Goal: Task Accomplishment & Management: Use online tool/utility

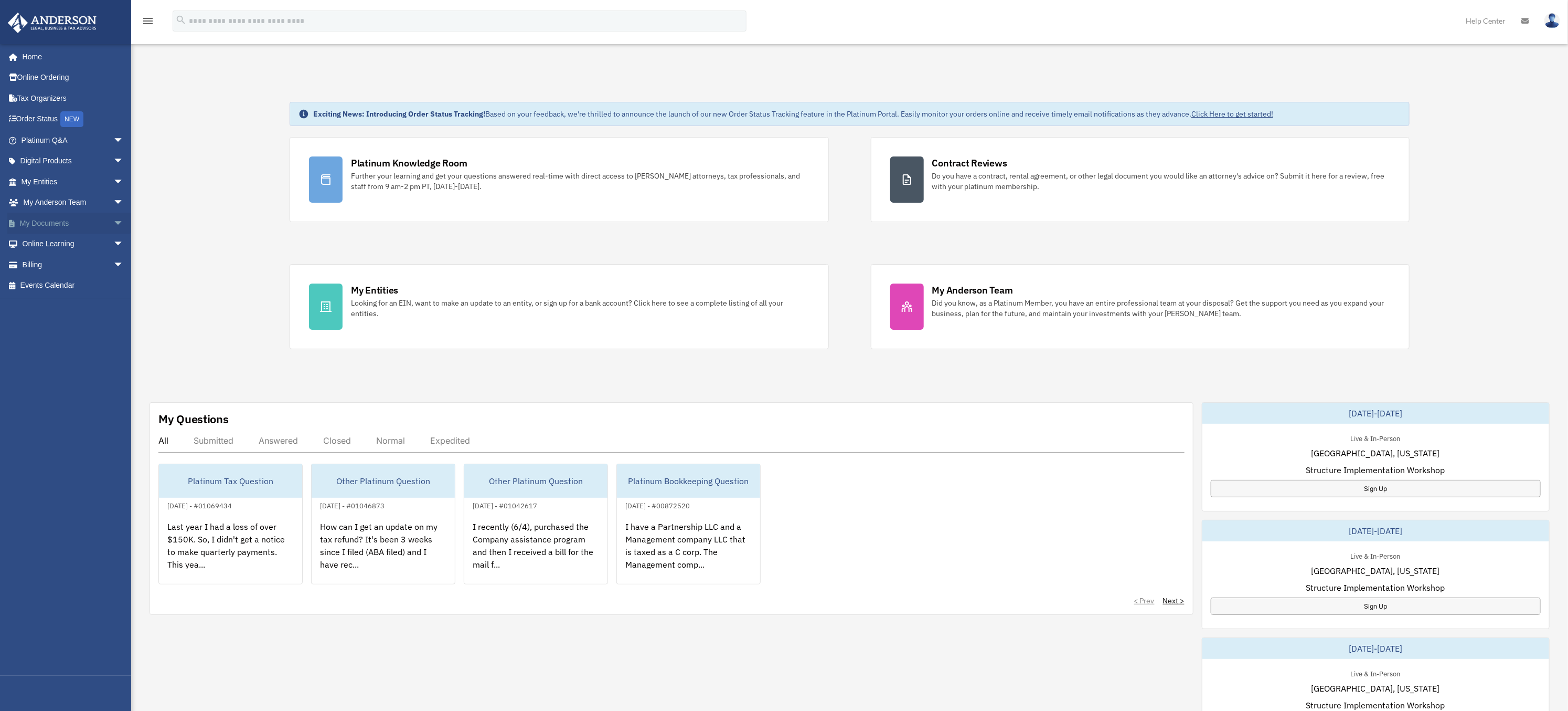
click at [113, 224] on span "arrow_drop_down" at bounding box center [124, 223] width 21 height 21
click at [50, 244] on link "Box" at bounding box center [77, 244] width 125 height 21
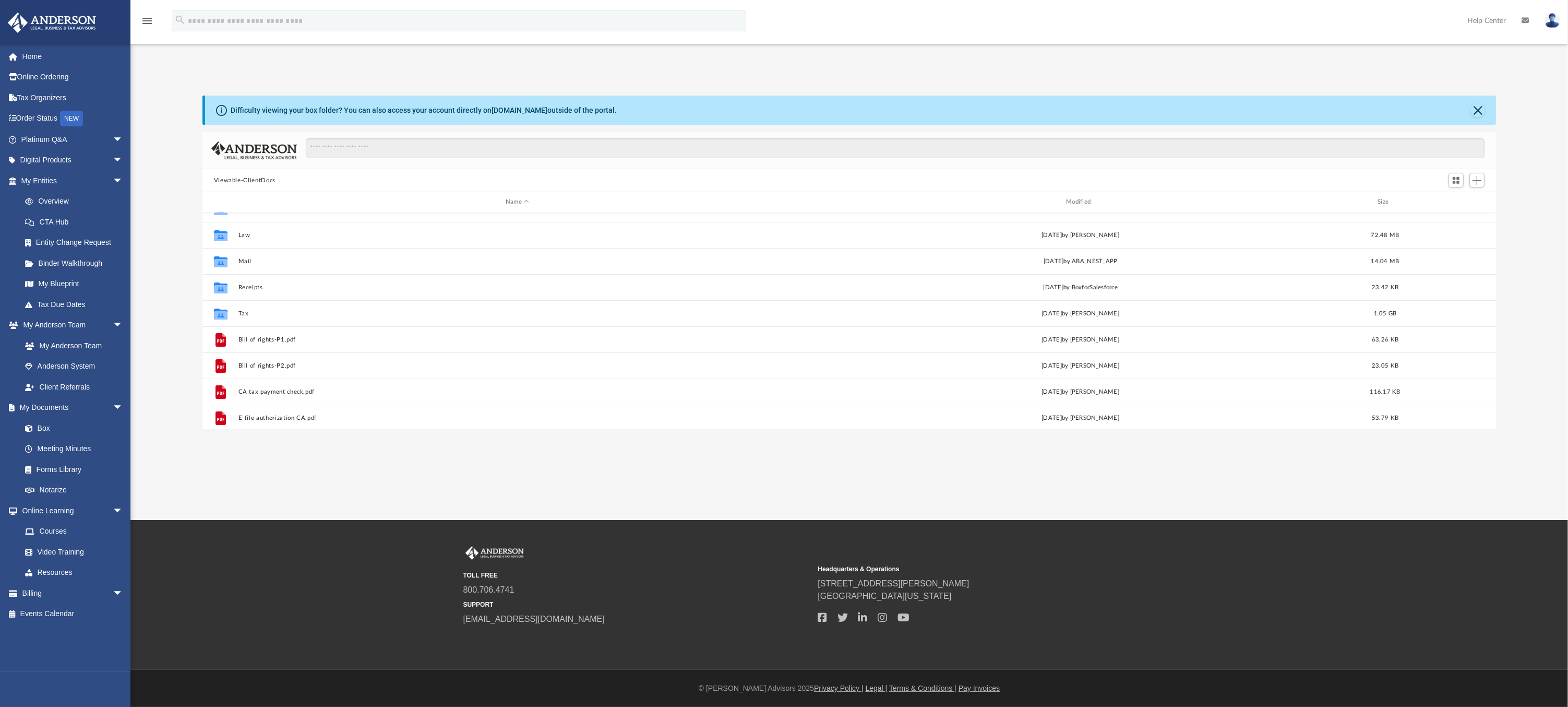
scroll to position [34, 0]
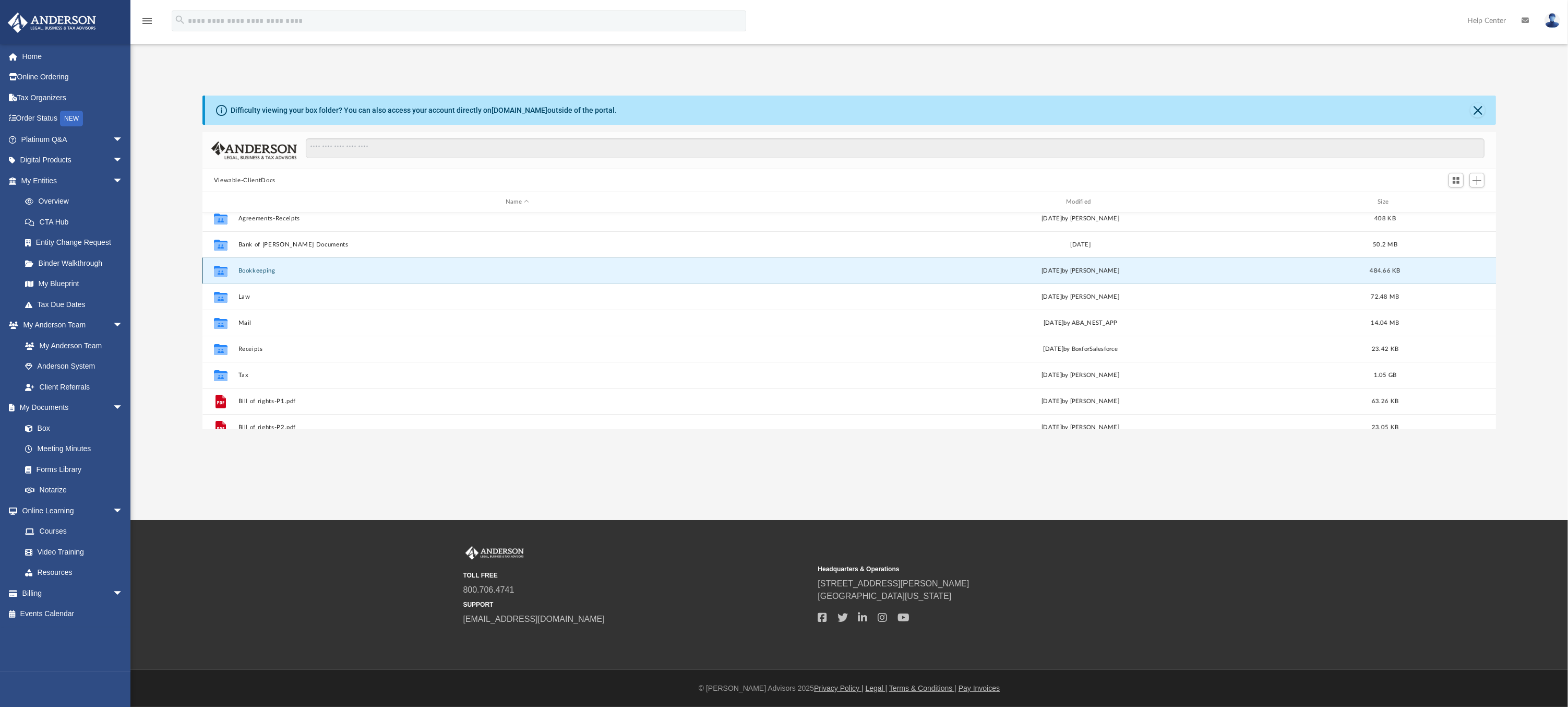
click at [335, 269] on button "Bookkeeping" at bounding box center [517, 270] width 558 height 7
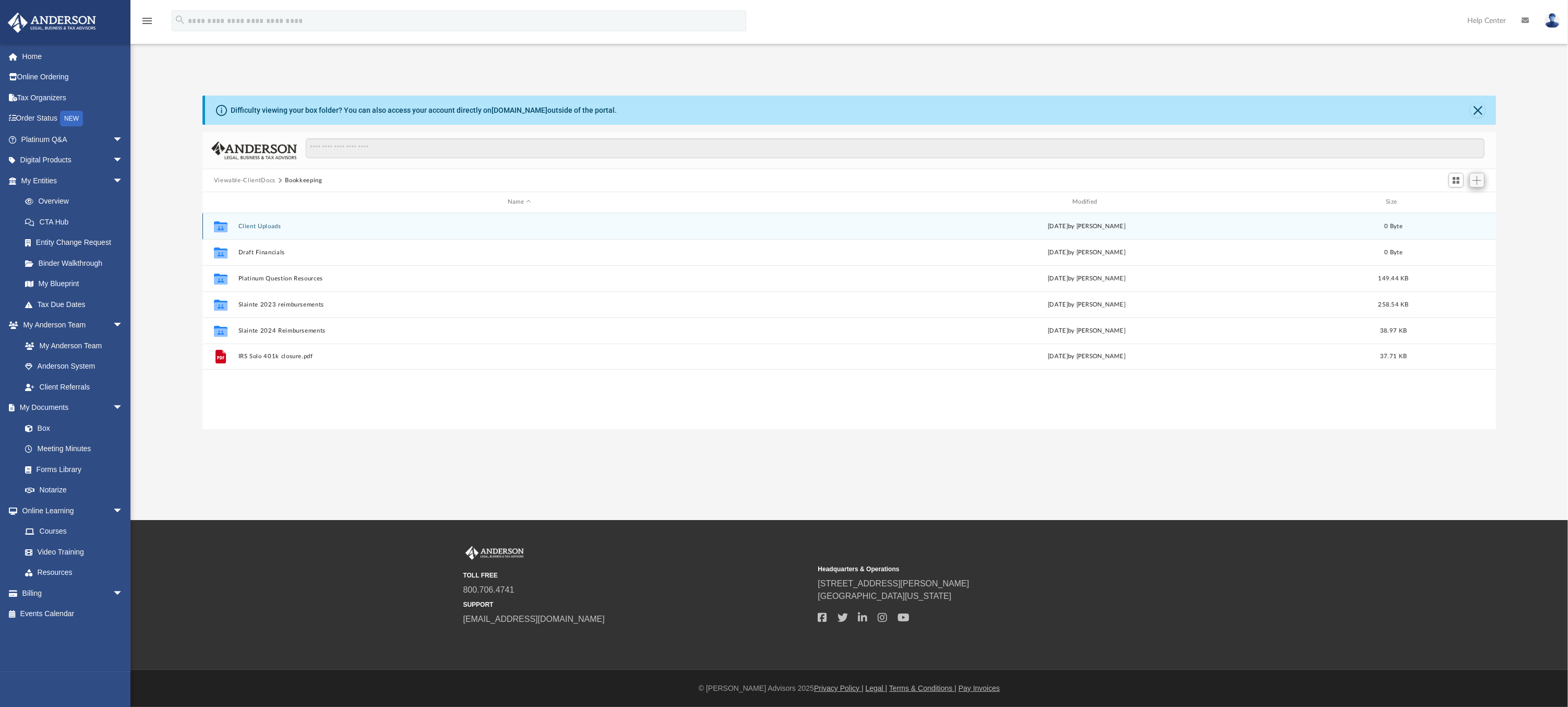
scroll to position [228, 1286]
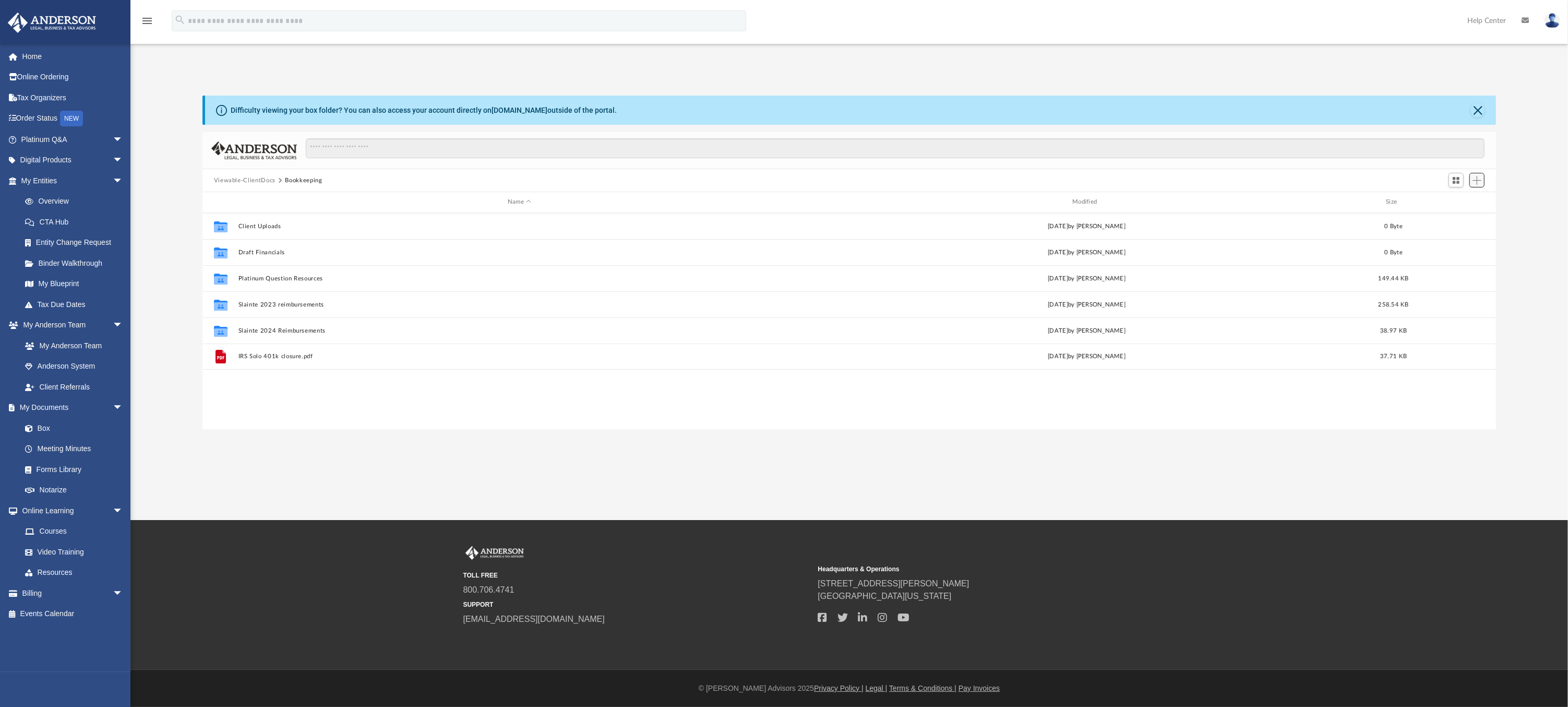
click at [1479, 180] on span "Add" at bounding box center [1477, 180] width 9 height 9
click at [1459, 200] on li "Upload" at bounding box center [1462, 201] width 33 height 11
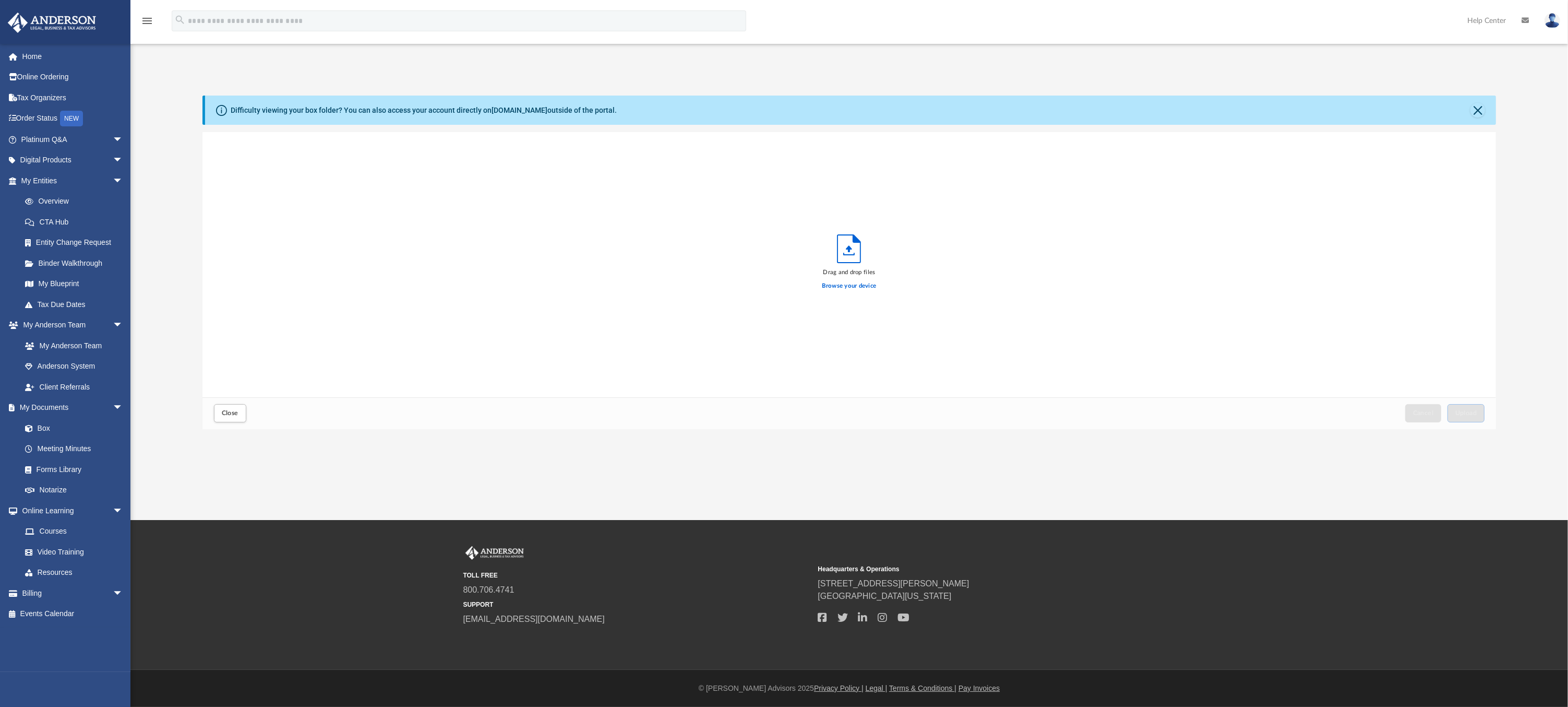
scroll to position [256, 1286]
click at [869, 286] on label "Browse your device" at bounding box center [849, 286] width 54 height 9
click at [0, 0] on input "Browse your device" at bounding box center [0, 0] width 0 height 0
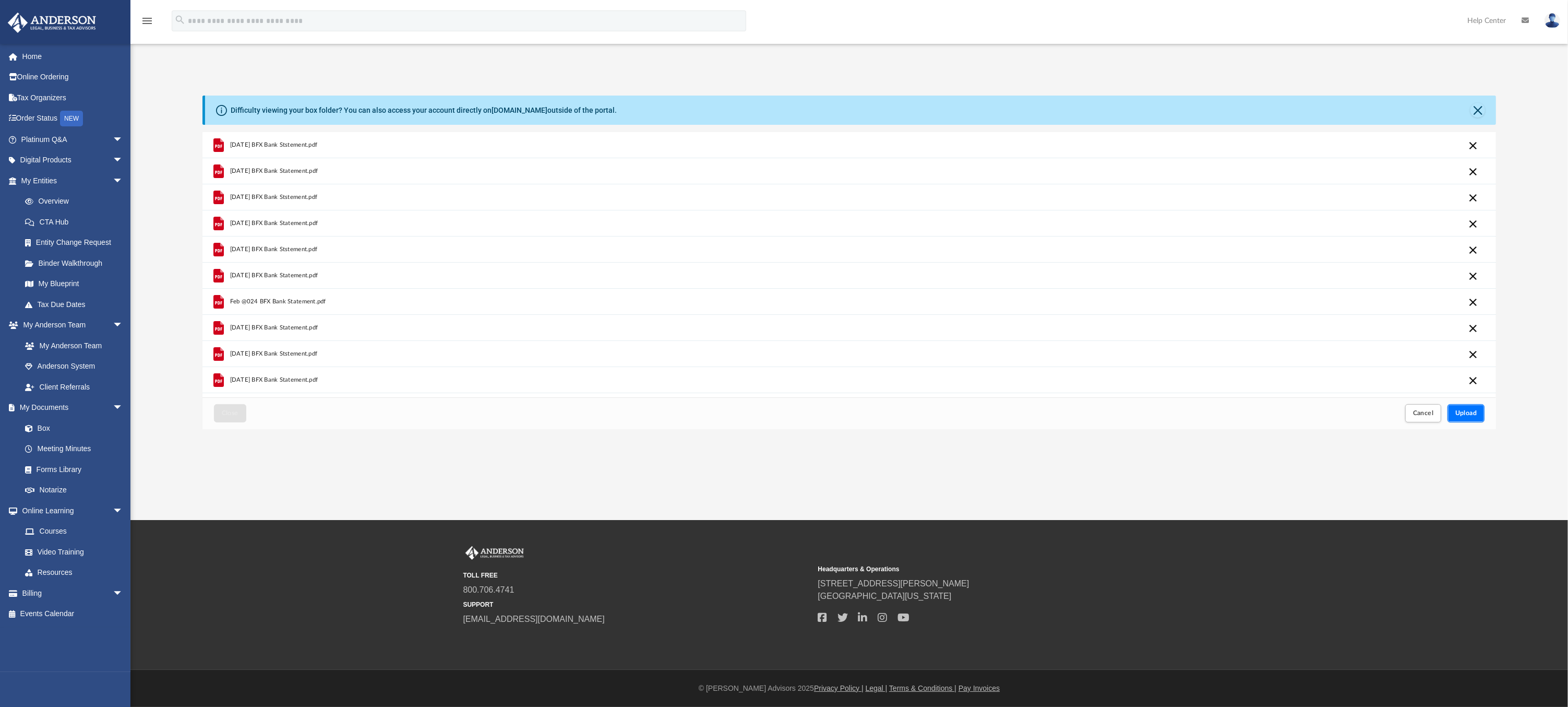
click at [1465, 411] on span "Upload" at bounding box center [1466, 413] width 22 height 6
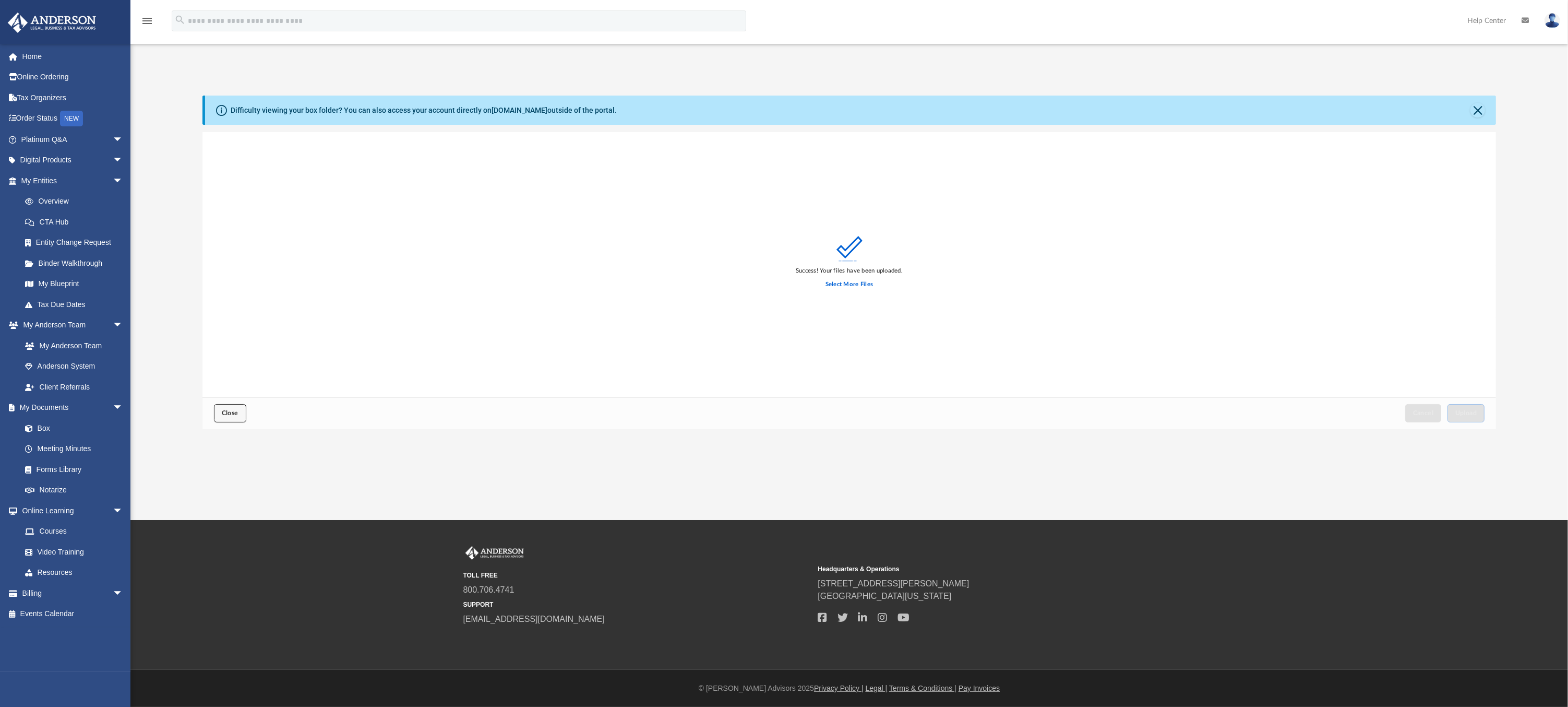
click at [222, 414] on span "Close" at bounding box center [229, 413] width 16 height 6
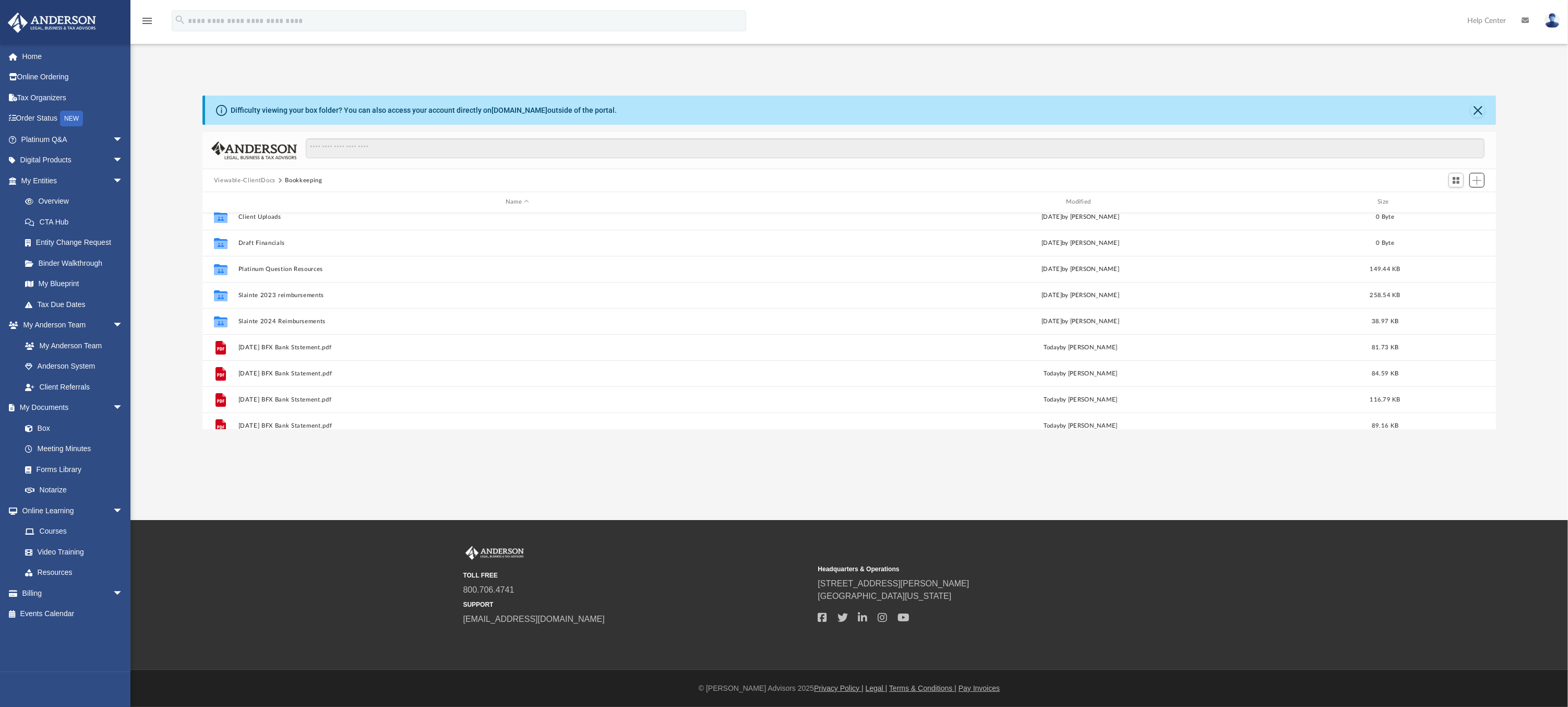
scroll to position [0, 0]
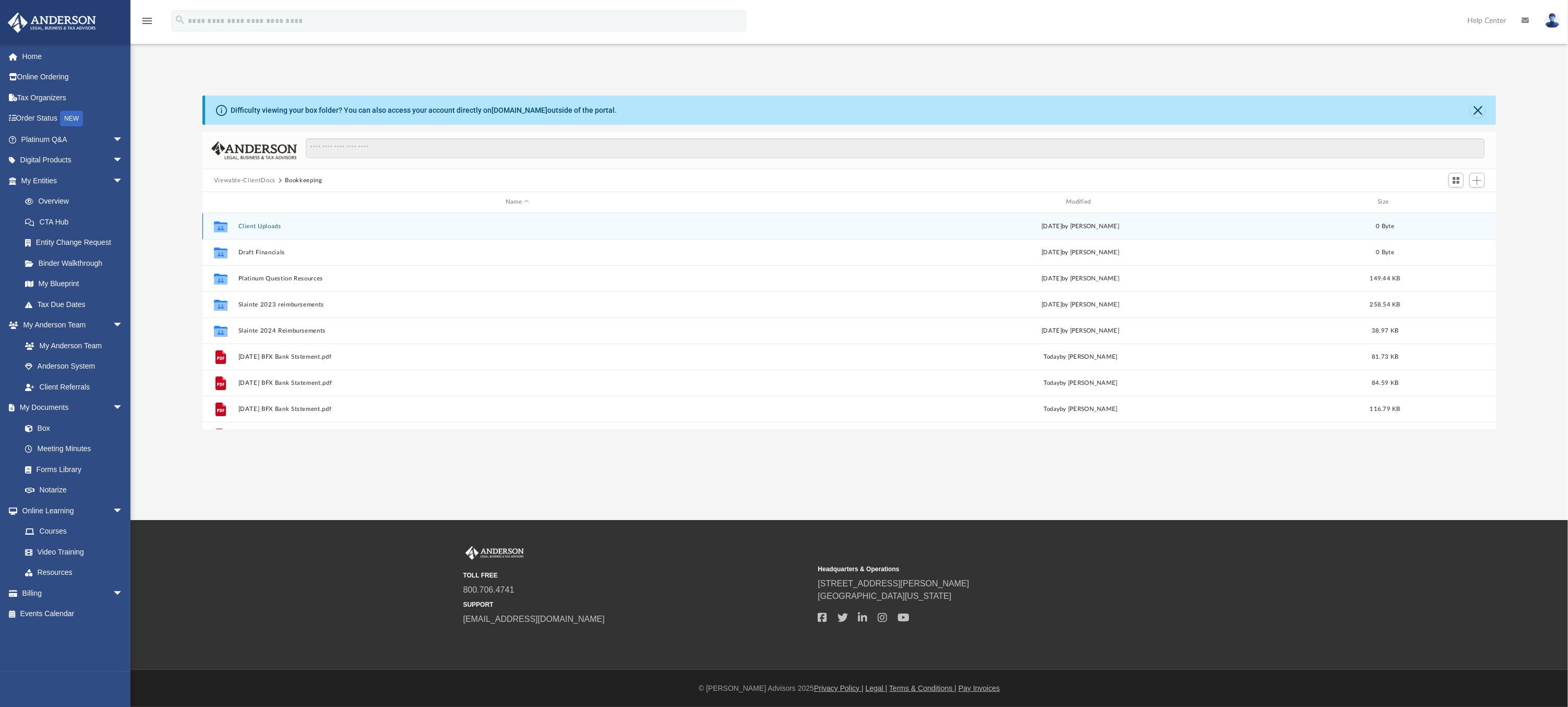
click at [899, 223] on div "Fri Aug 15 2025 by Marcus Leopold" at bounding box center [1080, 225] width 558 height 9
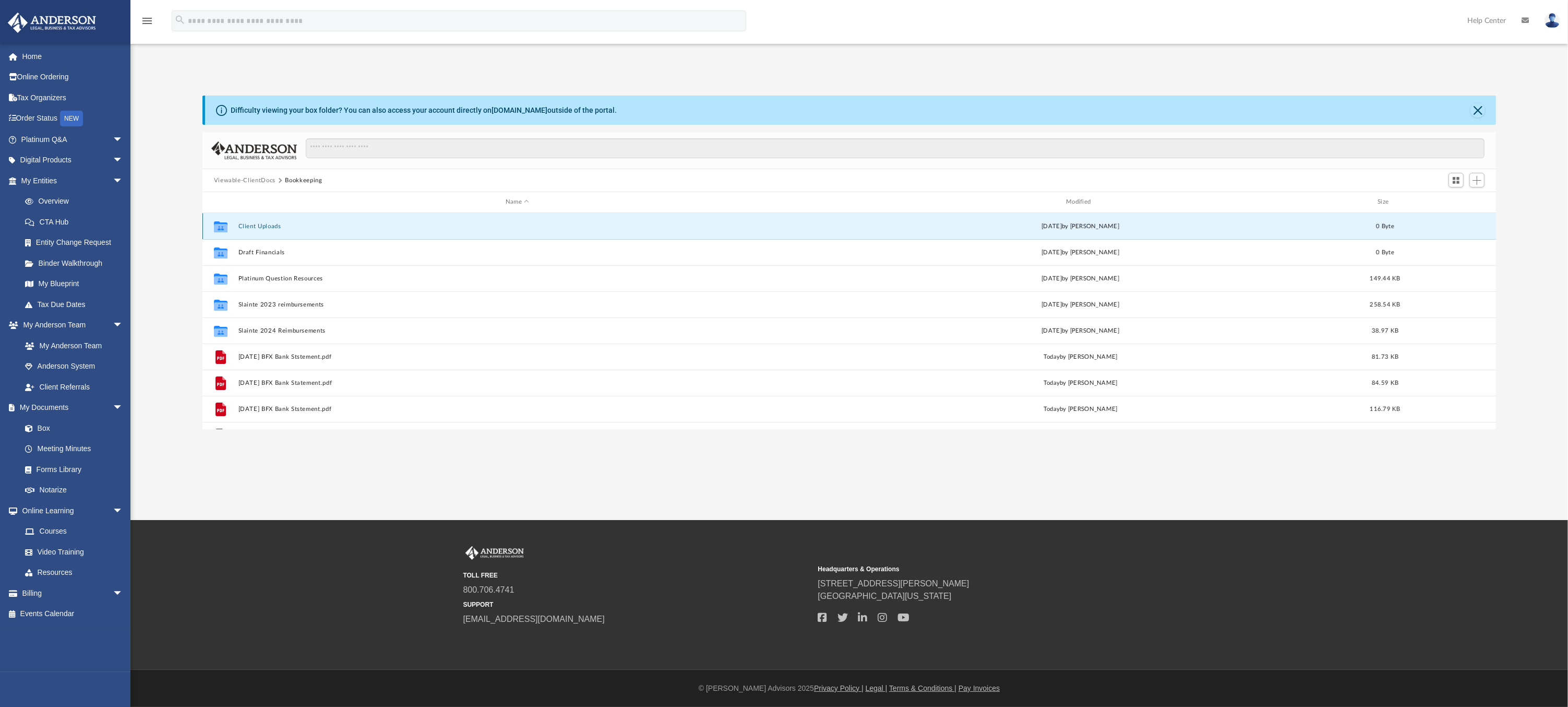
click at [265, 226] on button "Client Uploads" at bounding box center [517, 226] width 558 height 7
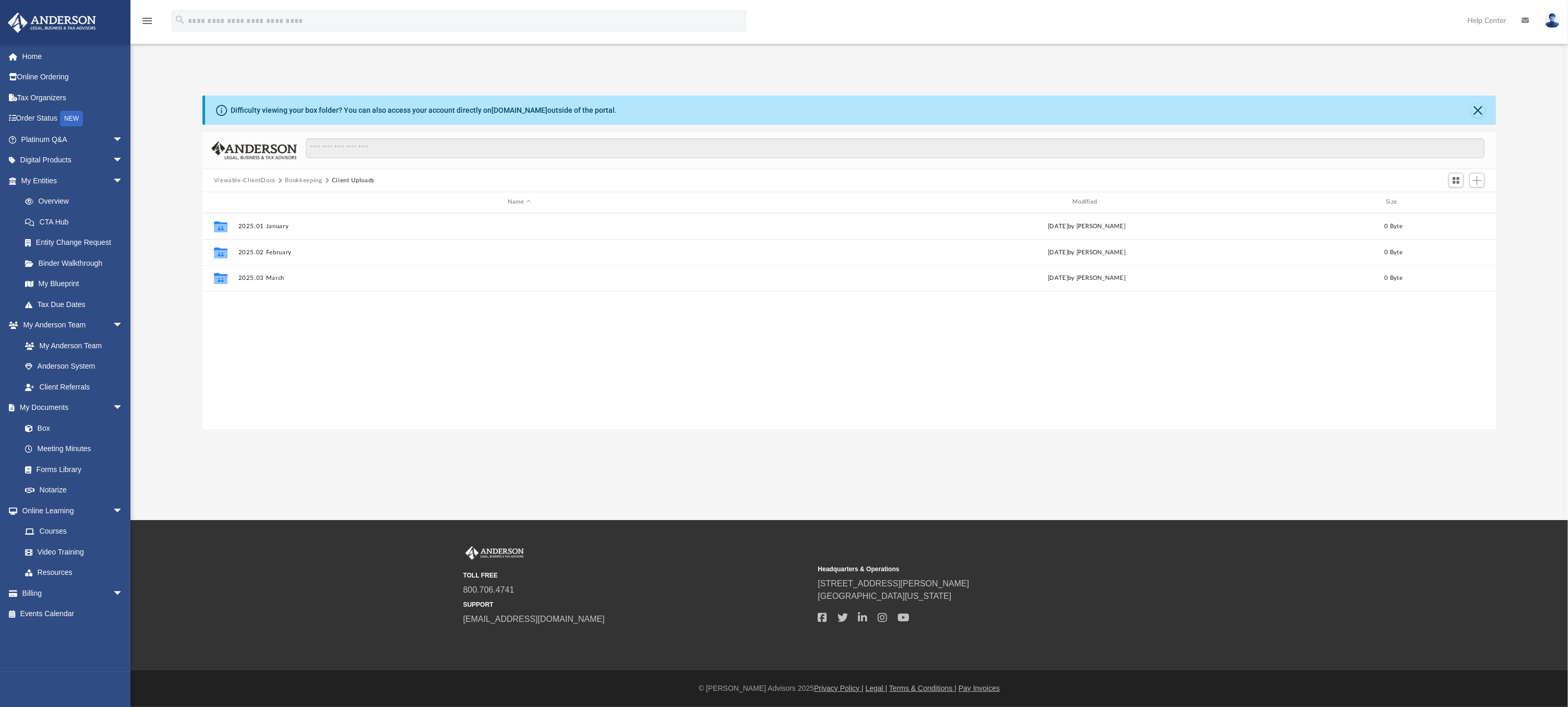
click at [307, 181] on button "Bookkeeping" at bounding box center [303, 180] width 37 height 9
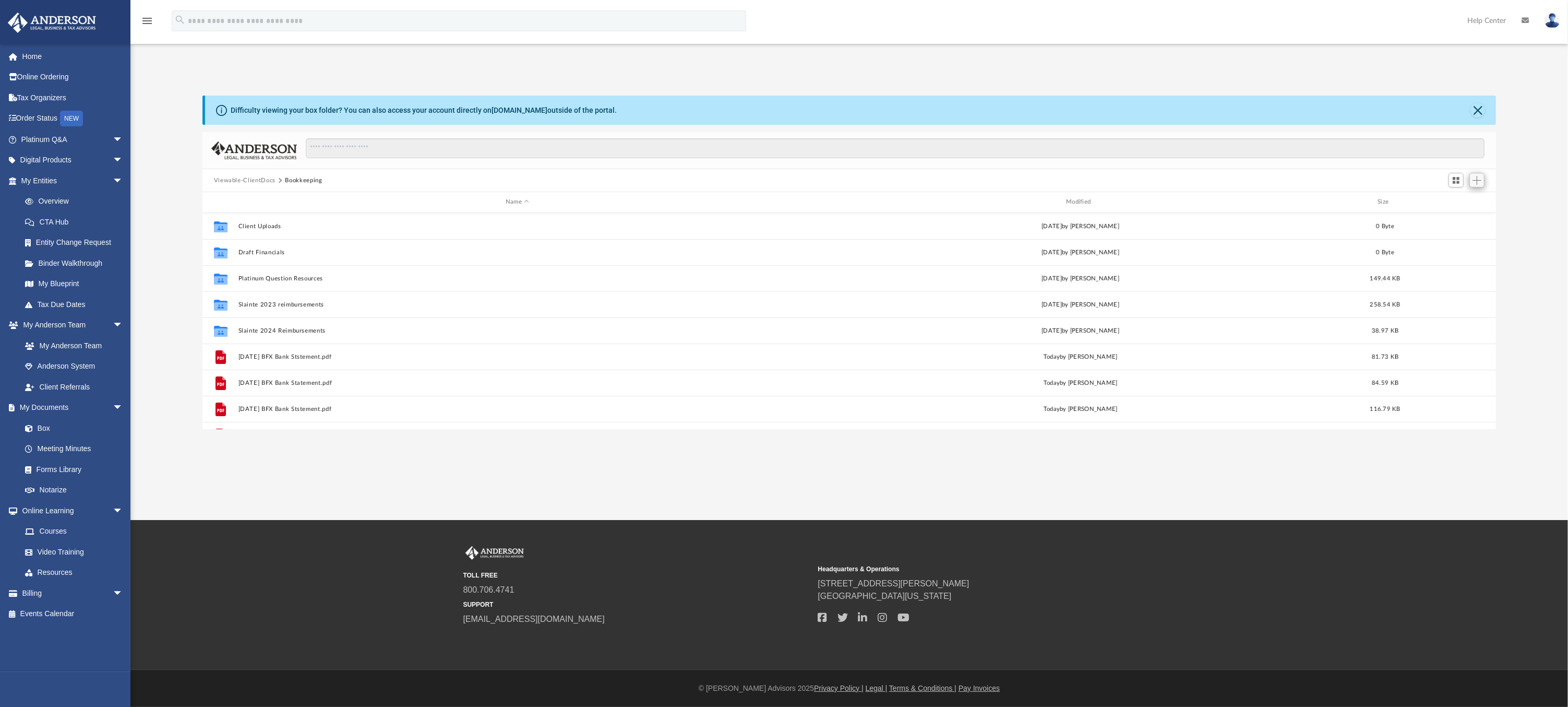
scroll to position [228, 1286]
click at [1475, 180] on span "Add" at bounding box center [1477, 180] width 9 height 9
click at [1461, 202] on li "Upload" at bounding box center [1462, 201] width 33 height 11
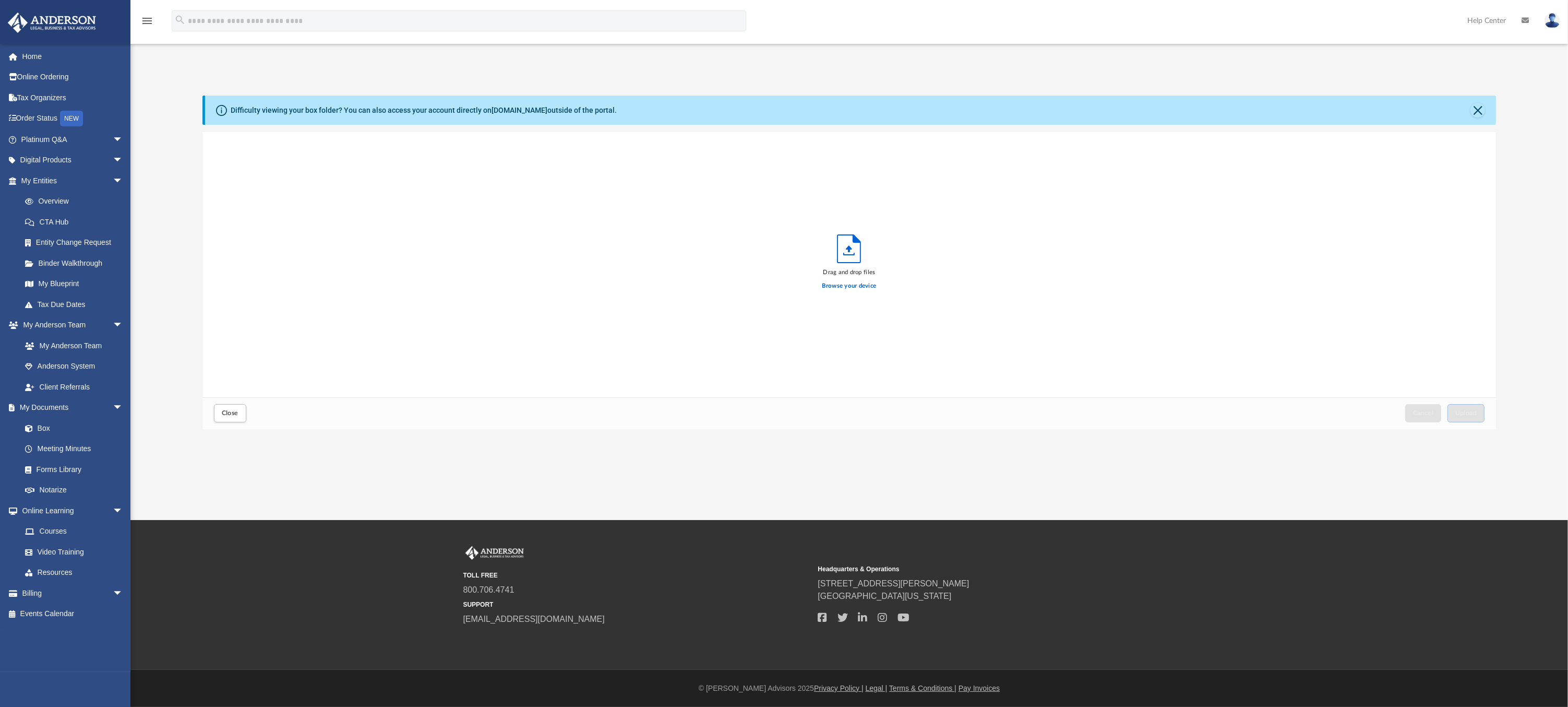
scroll to position [256, 1286]
click at [850, 287] on label "Browse your device" at bounding box center [849, 286] width 54 height 9
click at [0, 0] on input "Browse your device" at bounding box center [0, 0] width 0 height 0
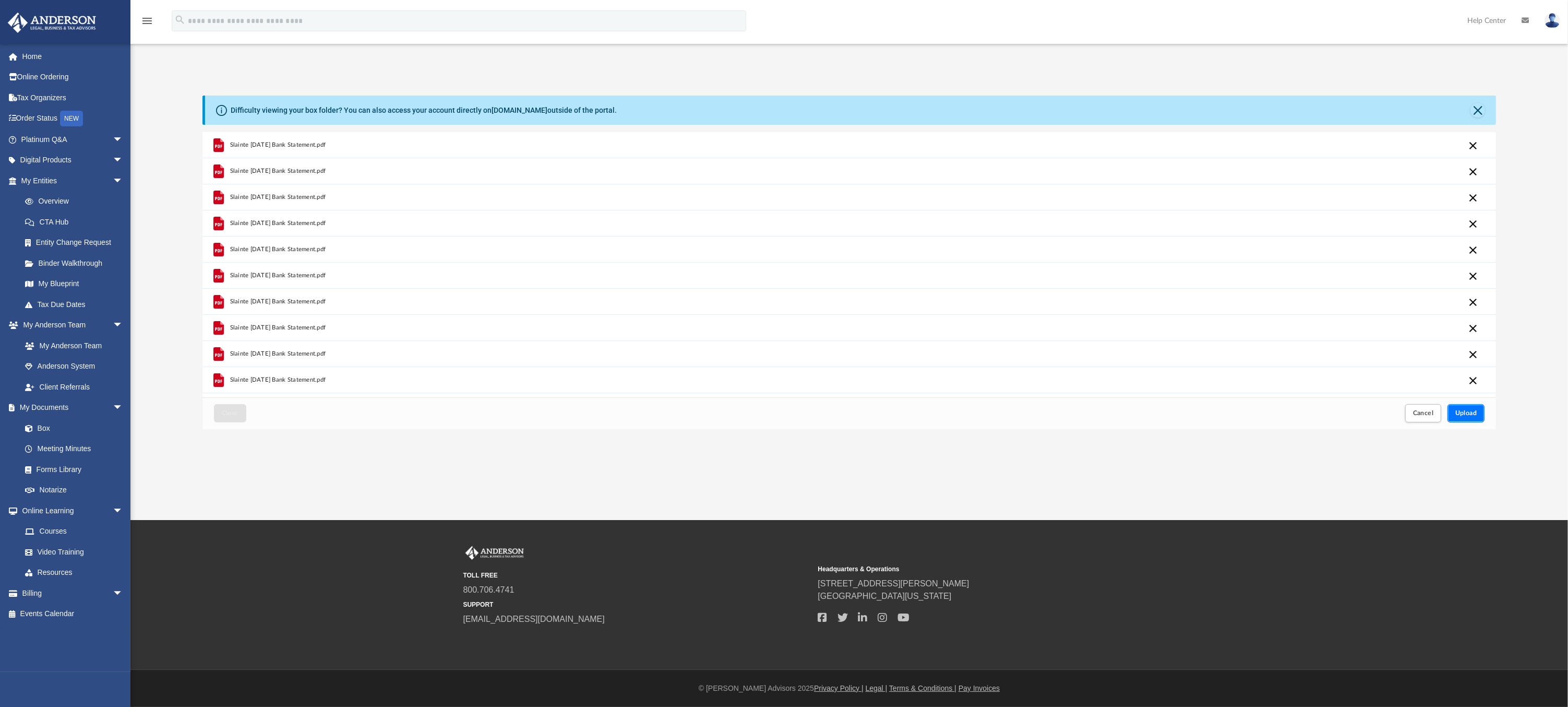
click at [1472, 412] on span "Upload" at bounding box center [1466, 413] width 22 height 6
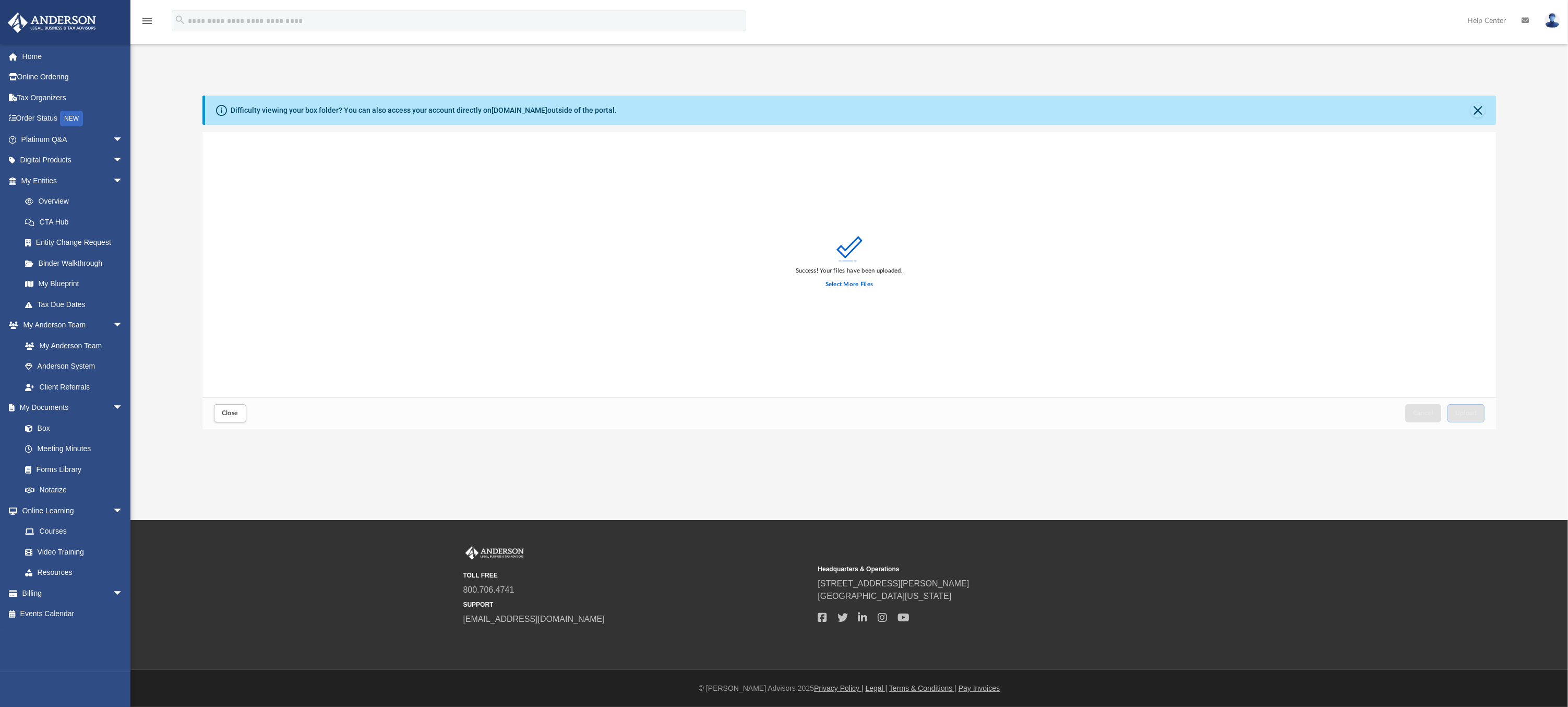
drag, startPoint x: 1494, startPoint y: 225, endPoint x: 1496, endPoint y: 379, distance: 154.0
click at [1496, 379] on div "Success! Your files have been uploaded. Select More Files" at bounding box center [850, 264] width 1294 height 265
click at [235, 411] on span "Close" at bounding box center [229, 413] width 16 height 6
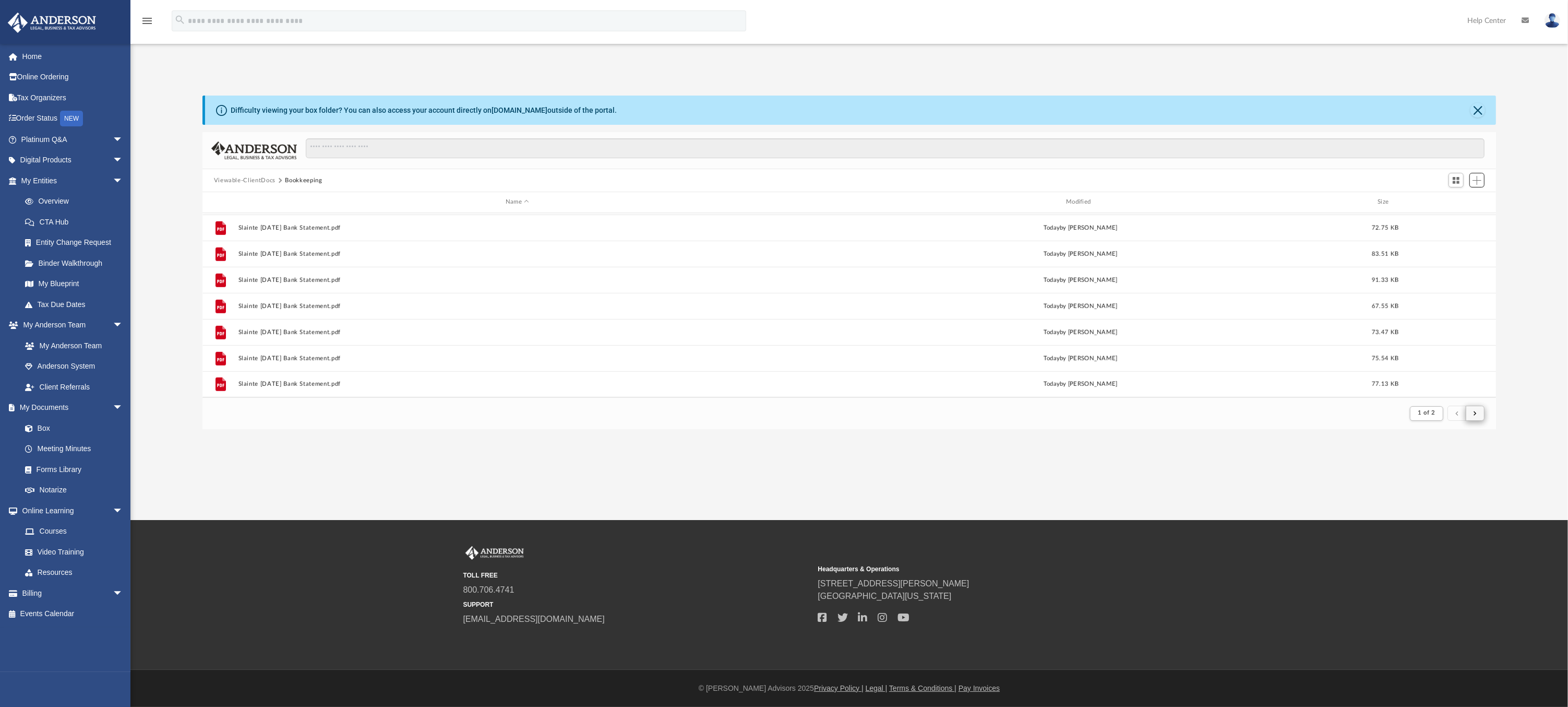
scroll to position [197, 1286]
click at [1476, 412] on span "submit" at bounding box center [1475, 413] width 3 height 5
